Goal: Task Accomplishment & Management: Complete application form

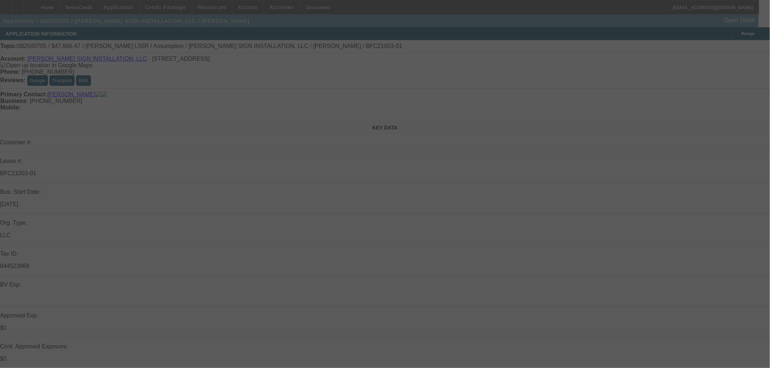
select select "0"
select select "2"
select select "0"
select select "6"
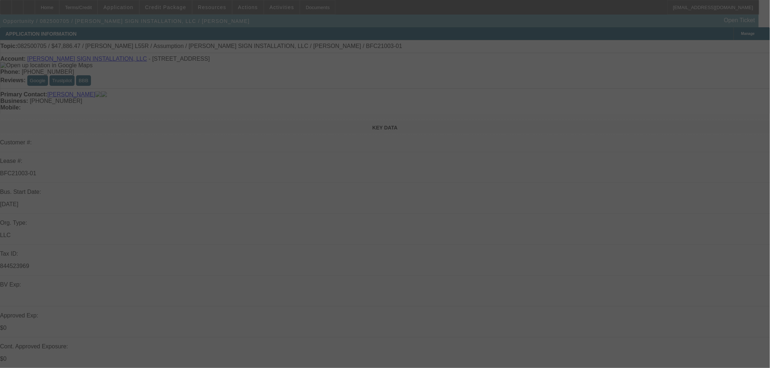
select select "0"
select select "2"
select select "0"
select select "6"
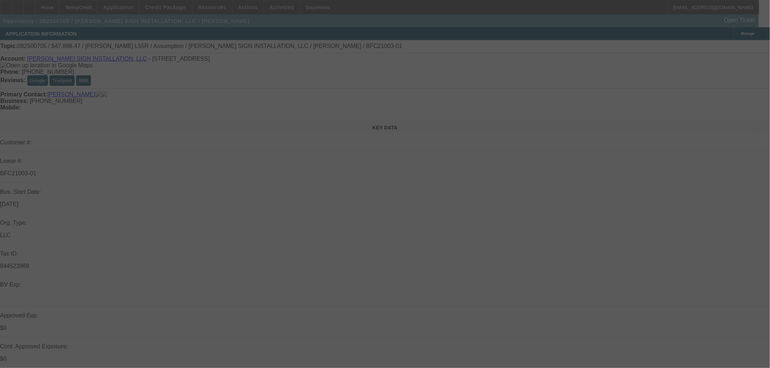
select select "0"
select select "2"
select select "0"
select select "6"
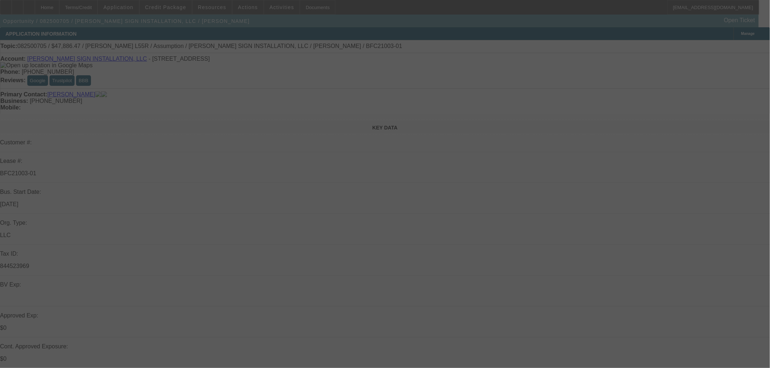
select select "0"
select select "2"
select select "0"
select select "6"
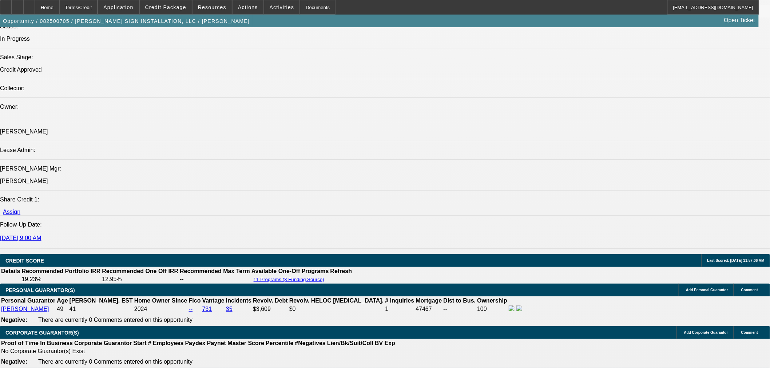
scroll to position [830, 0]
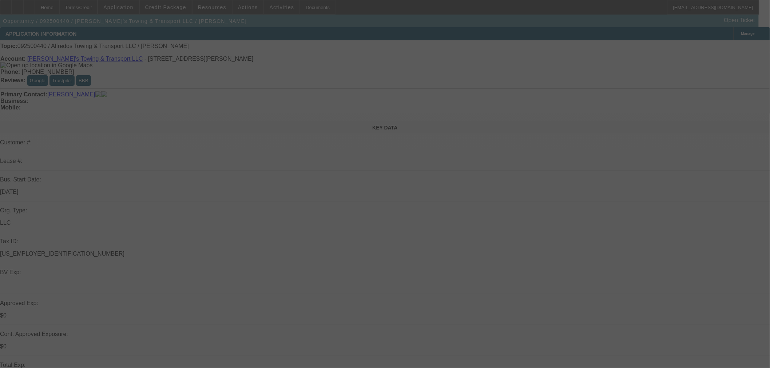
select select "0"
select select "2"
select select "0.1"
select select "4"
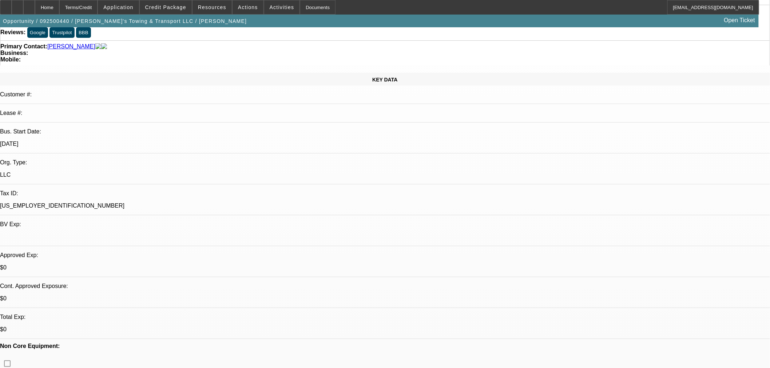
scroll to position [67, 0]
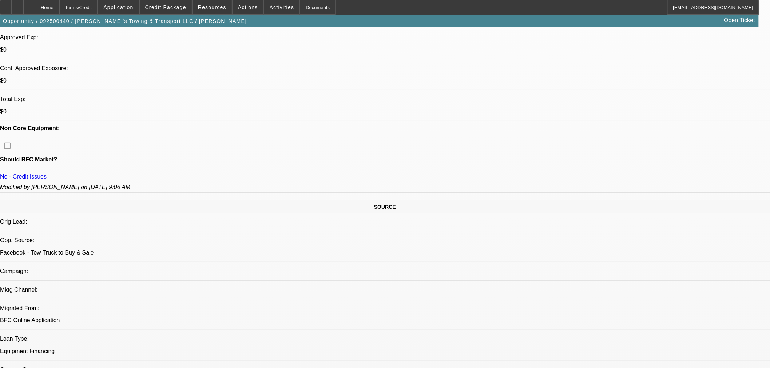
scroll to position [270, 0]
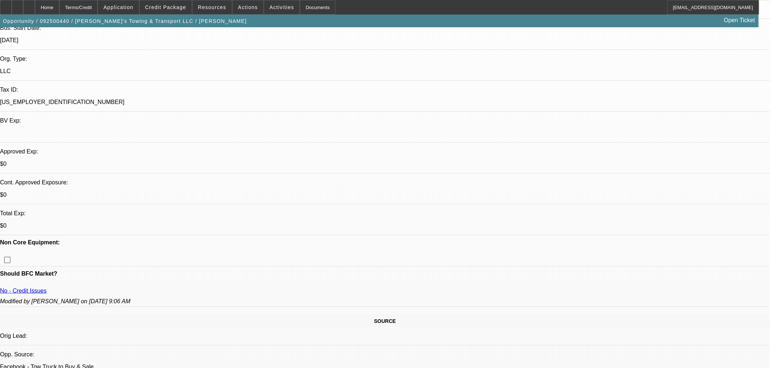
scroll to position [135, 0]
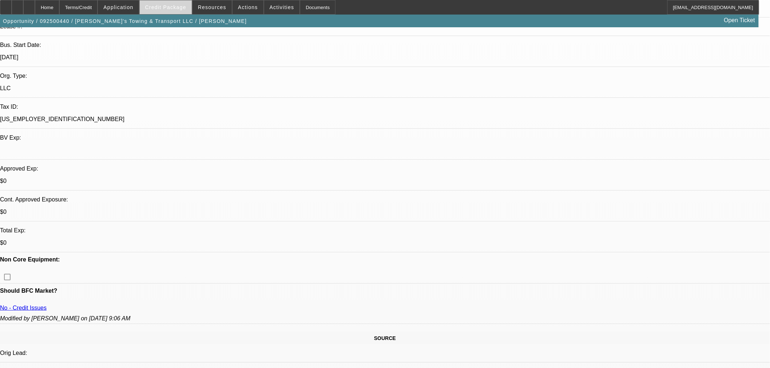
click at [169, 9] on span "Credit Package" at bounding box center [165, 7] width 41 height 6
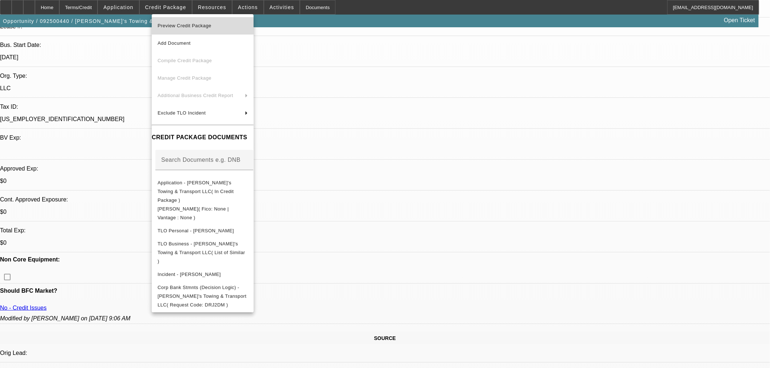
click at [181, 23] on span "Preview Credit Package" at bounding box center [185, 25] width 54 height 5
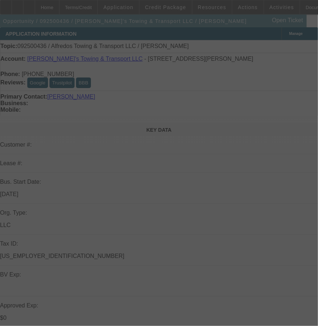
select select "0"
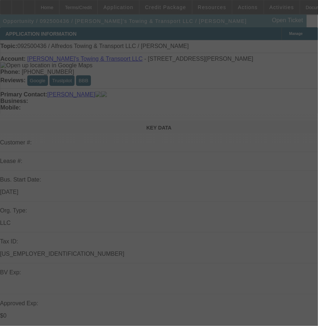
select select "2"
select select "0.1"
select select "4"
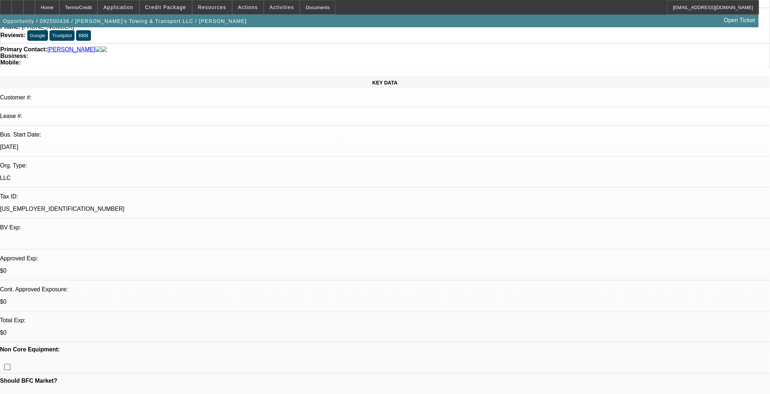
scroll to position [135, 0]
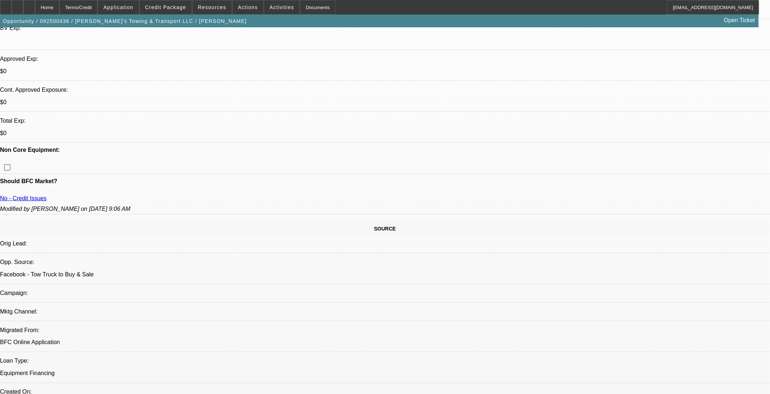
scroll to position [270, 0]
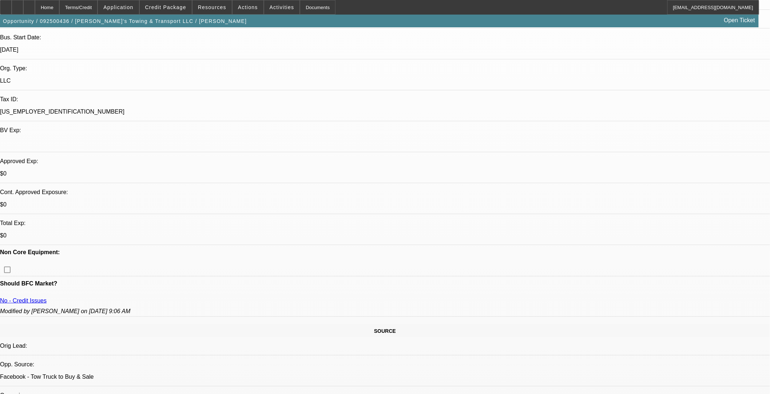
scroll to position [0, 0]
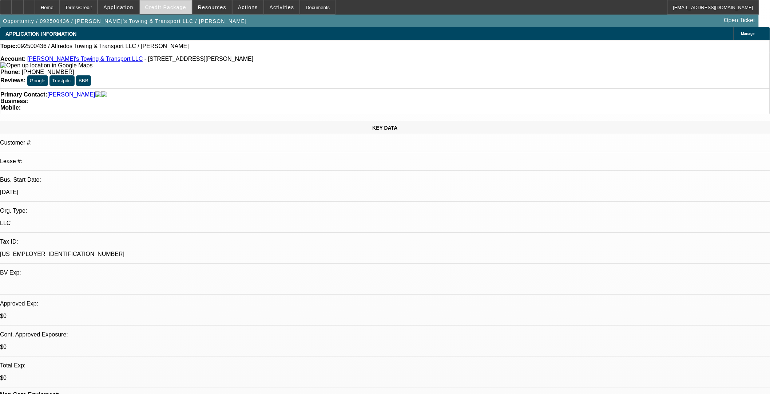
click at [171, 5] on span "Credit Package" at bounding box center [165, 7] width 41 height 6
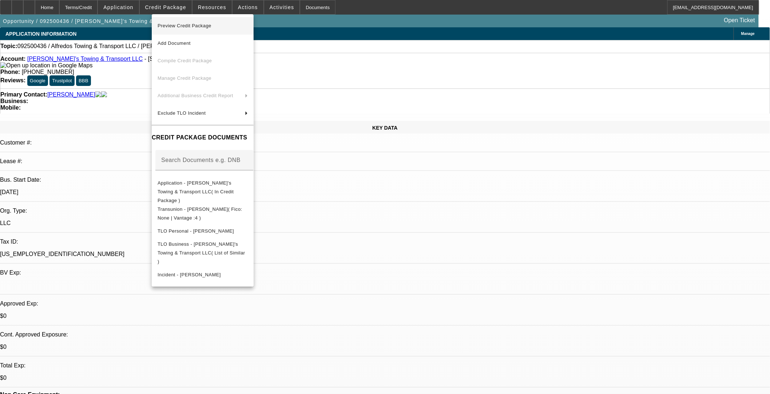
click at [179, 23] on span "Preview Credit Package" at bounding box center [185, 25] width 54 height 5
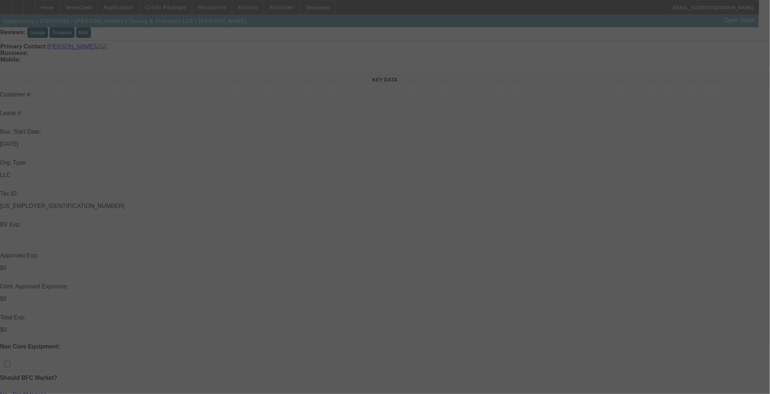
scroll to position [67, 0]
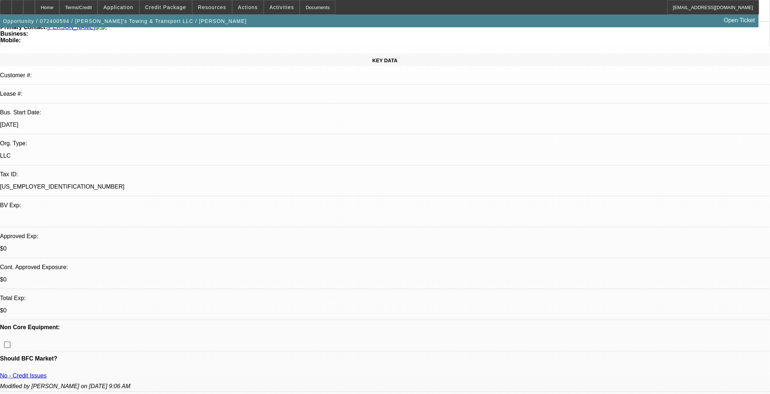
select select "0.1"
select select "0"
select select "0.1"
select select "4"
select select "0.1"
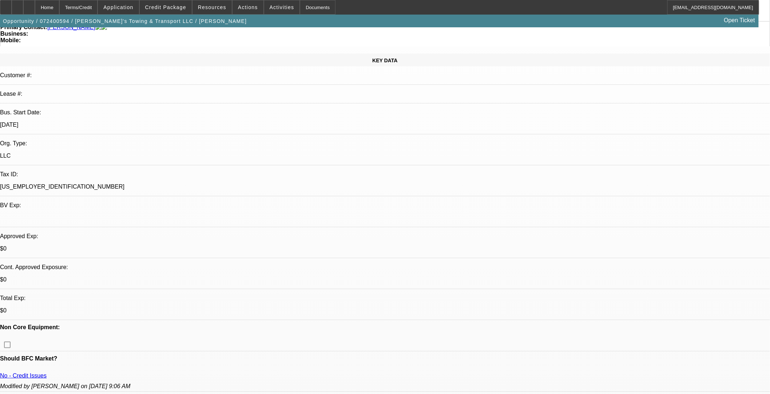
select select "0"
select select "0.1"
select select "4"
select select "0.1"
select select "2"
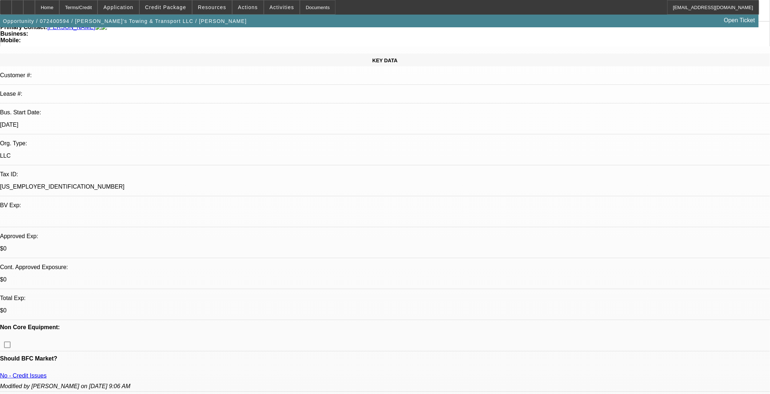
select select "2"
select select "0.1"
select select "4"
select select "0.1"
select select "2"
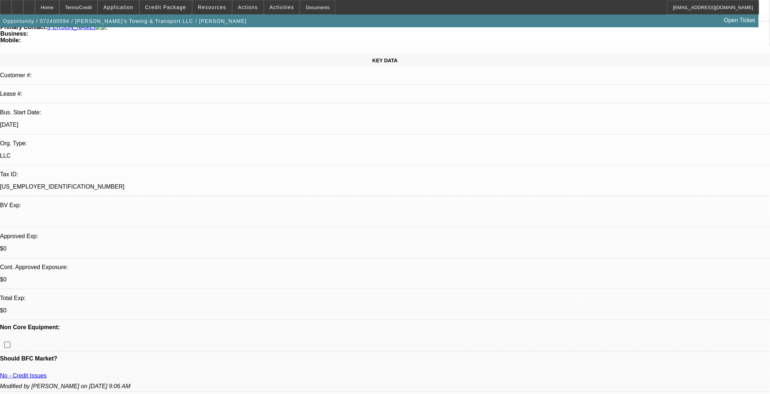
select select "2"
select select "0.1"
select select "4"
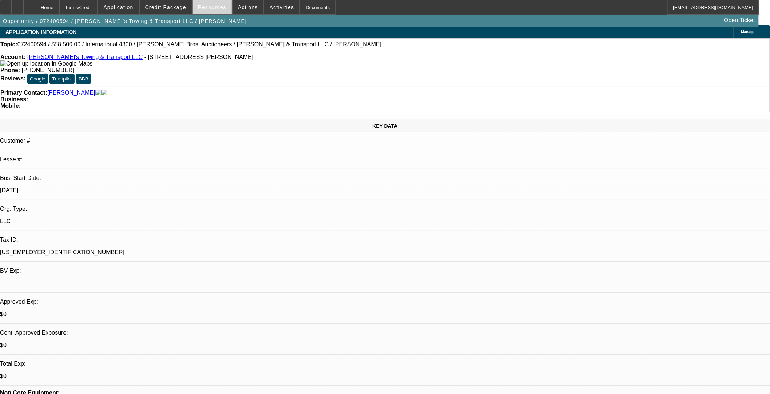
scroll to position [0, 0]
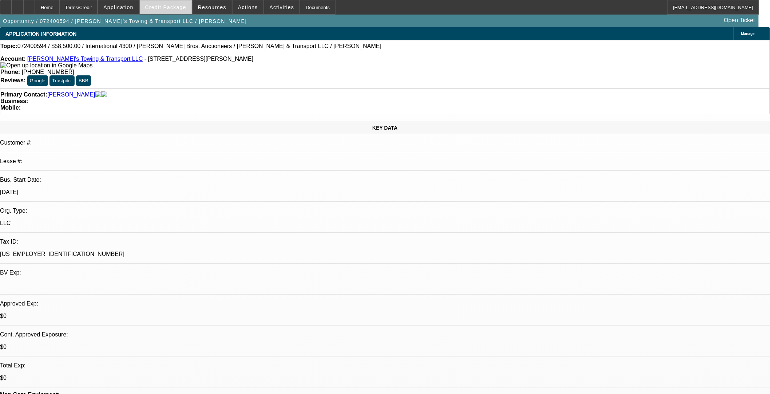
click at [177, 4] on span "Credit Package" at bounding box center [165, 7] width 41 height 6
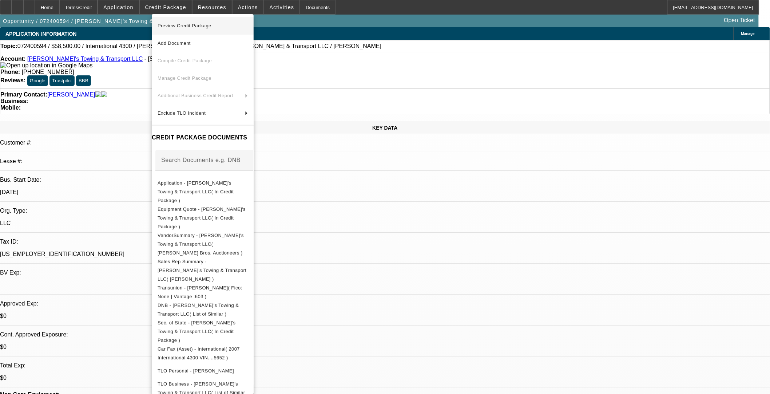
click at [200, 27] on span "Preview Credit Package" at bounding box center [185, 25] width 54 height 5
